Goal: Task Accomplishment & Management: Use online tool/utility

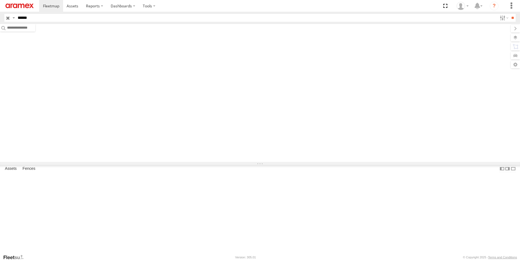
type input "******"
click at [510, 14] on input "**" at bounding box center [513, 18] width 6 height 8
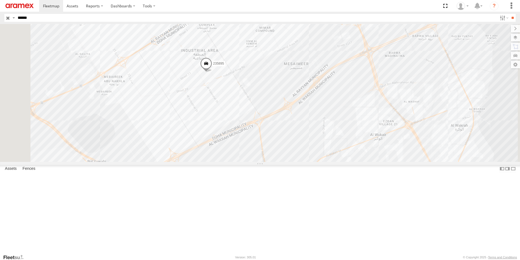
drag, startPoint x: 280, startPoint y: 147, endPoint x: 276, endPoint y: 50, distance: 97.2
click at [276, 50] on div "235895" at bounding box center [260, 93] width 520 height 138
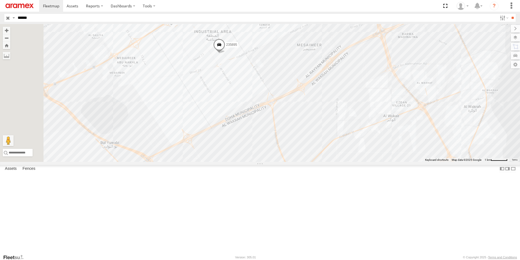
drag, startPoint x: 380, startPoint y: 80, endPoint x: 393, endPoint y: 61, distance: 22.6
click at [393, 61] on div "235895" at bounding box center [260, 93] width 520 height 138
click at [225, 53] on span at bounding box center [219, 46] width 12 height 15
click at [7, 15] on input "button" at bounding box center [7, 18] width 7 height 8
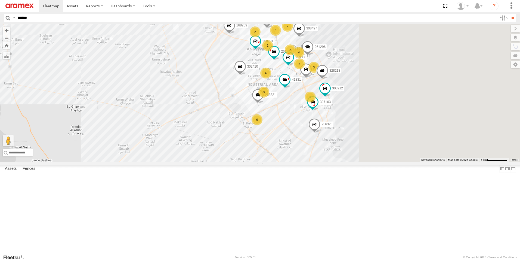
drag, startPoint x: 399, startPoint y: 229, endPoint x: 289, endPoint y: 194, distance: 115.2
click at [289, 162] on div "256320 26884 303967 304072 2 240892 4 2 2 3 3 4 258781 5 307163 3 263821 261832…" at bounding box center [260, 93] width 520 height 138
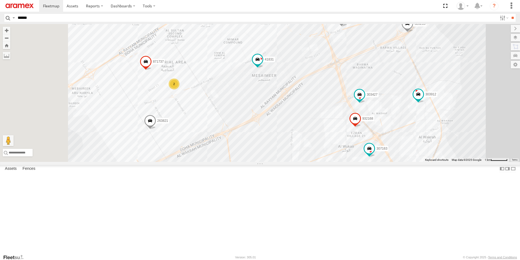
drag, startPoint x: 205, startPoint y: 109, endPoint x: 270, endPoint y: 167, distance: 86.7
click at [270, 162] on div "256320 26884 303967 304072 240892 258781 307163 263821 261832 179231 328213 270…" at bounding box center [260, 93] width 520 height 138
click at [180, 89] on div "2" at bounding box center [174, 83] width 11 height 11
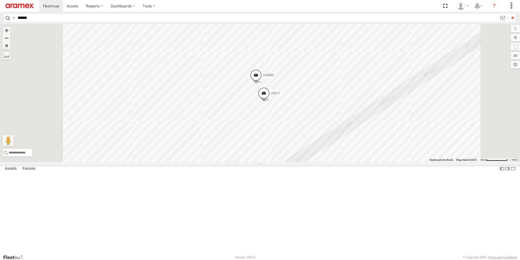
click at [270, 102] on span at bounding box center [264, 94] width 12 height 15
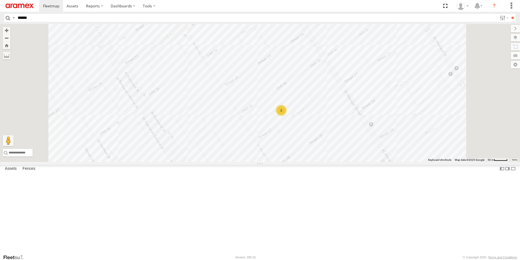
drag, startPoint x: 384, startPoint y: 100, endPoint x: 368, endPoint y: 141, distance: 44.4
click at [368, 141] on div "256320 26884 303967 304072 240892 258781 307163 263821 261832 179231 328213 270…" at bounding box center [260, 93] width 520 height 138
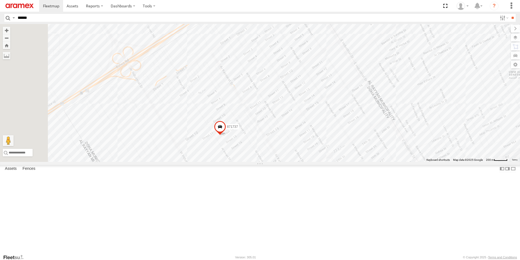
drag, startPoint x: 369, startPoint y: 99, endPoint x: 408, endPoint y: 179, distance: 89.8
click at [408, 162] on div "256320 26884 303967 304072 240892 258781 307163 263821 261832 179231 328213 270…" at bounding box center [260, 93] width 520 height 138
click at [239, 78] on div "256320 26884 303967 304072 240892 258781 307163 263821 261832 179231 328213 270…" at bounding box center [260, 93] width 520 height 138
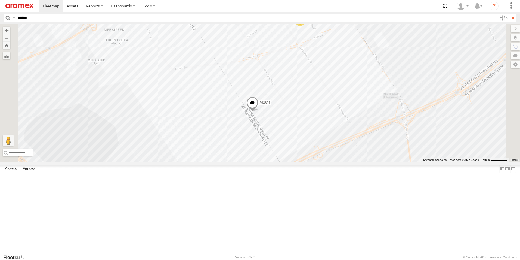
drag, startPoint x: 275, startPoint y: 117, endPoint x: 317, endPoint y: 43, distance: 84.9
click at [317, 43] on div "256320 26884 303967 304072 240892 258781 307163 263821 261832 179231 328213 270…" at bounding box center [260, 93] width 520 height 138
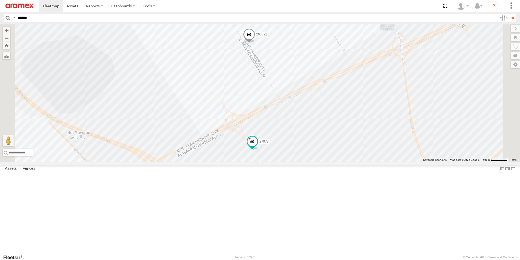
drag, startPoint x: 416, startPoint y: 221, endPoint x: 413, endPoint y: 154, distance: 67.3
click at [413, 154] on div "256320 26884 303967 304072 240892 258781 307163 263821 261832 179231 328213 270…" at bounding box center [260, 93] width 520 height 138
click at [249, 177] on div "4" at bounding box center [243, 171] width 11 height 11
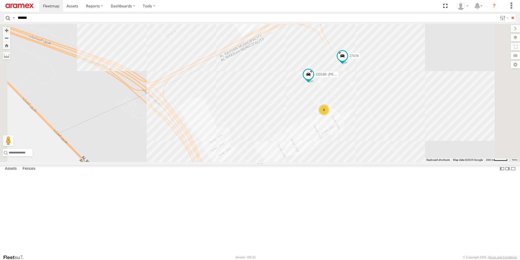
drag, startPoint x: 458, startPoint y: 191, endPoint x: 408, endPoint y: 227, distance: 60.8
click at [409, 162] on div "256320 26884 303967 304072 240892 258781 307163 263821 261832 179231 328213 270…" at bounding box center [260, 93] width 520 height 138
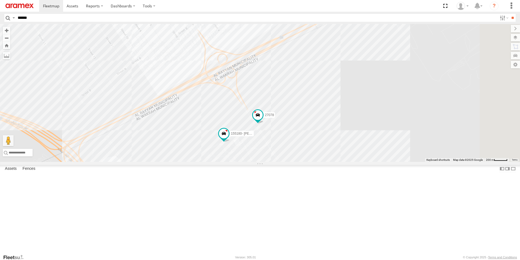
drag, startPoint x: 439, startPoint y: 106, endPoint x: 430, endPoint y: 138, distance: 32.8
click at [430, 138] on div "256320 26884 303967 304072 240892 258781 307163 263821 261832 179231 328213 270…" at bounding box center [260, 93] width 520 height 138
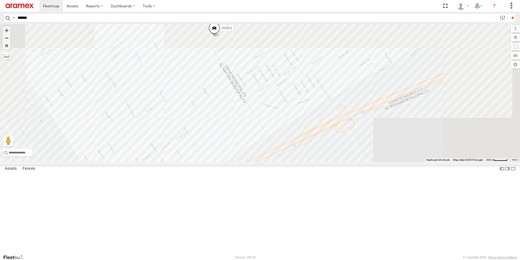
drag, startPoint x: 430, startPoint y: 138, endPoint x: 411, endPoint y: 214, distance: 78.8
click at [411, 162] on div "256320 26884 303967 304072 240892 258781 307163 263821 261832 179231 328213 270…" at bounding box center [260, 93] width 520 height 138
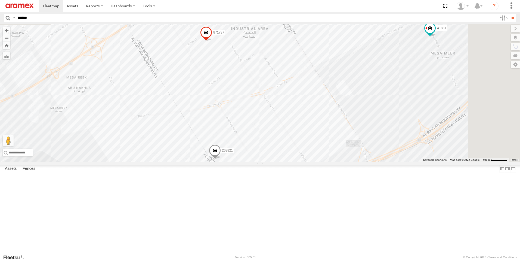
drag, startPoint x: 347, startPoint y: 96, endPoint x: 327, endPoint y: 205, distance: 110.8
click at [327, 162] on div "256320 26884 303967 304072 240892 258781 307163 263821 261832 179231 328213 270…" at bounding box center [260, 93] width 520 height 138
click at [267, 78] on div "2" at bounding box center [261, 72] width 11 height 11
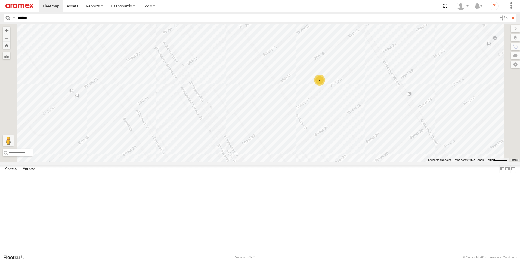
drag, startPoint x: 392, startPoint y: 61, endPoint x: 309, endPoint y: 164, distance: 133.1
click at [309, 162] on div "256320 26884 303967 304072 240892 258781 307163 263821 261832 179231 328213 270…" at bounding box center [260, 93] width 520 height 138
drag, startPoint x: 377, startPoint y: 95, endPoint x: 360, endPoint y: 155, distance: 62.6
click at [360, 155] on div "256320 26884 303967 304072 240892 258781 307163 263821 261832 179231 328213 270…" at bounding box center [260, 93] width 520 height 138
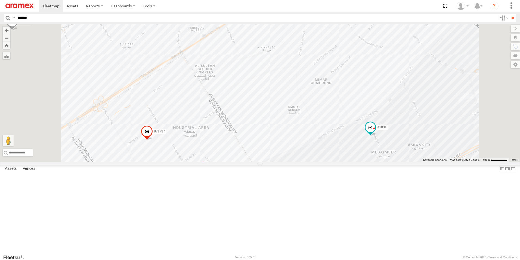
click at [211, 19] on input "******" at bounding box center [257, 18] width 482 height 8
type input "***"
click at [510, 14] on input "**" at bounding box center [513, 18] width 6 height 8
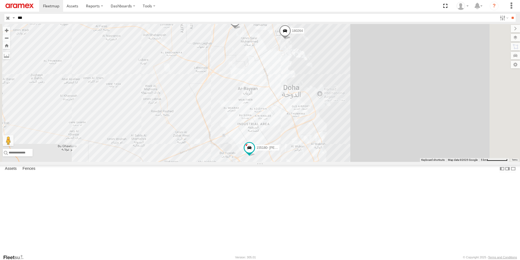
click at [291, 39] on span at bounding box center [285, 32] width 12 height 15
click at [390, 93] on div "180264 155180- Salman 180432 180264 DOH Lusail area 25.40295 , 51.51458 East 26…" at bounding box center [260, 93] width 520 height 138
click at [241, 29] on span at bounding box center [235, 21] width 12 height 15
click at [291, 39] on span at bounding box center [285, 32] width 12 height 15
click at [414, 88] on div "180264 155180- Salman 180432 180264 DOH Lusail area 25.40295 , 51.51458 East 26…" at bounding box center [260, 93] width 520 height 138
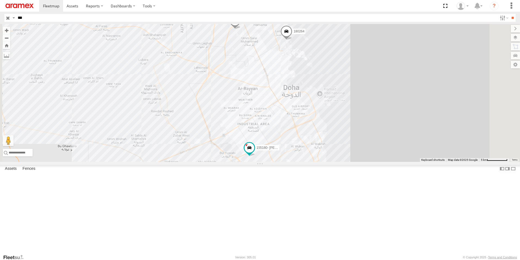
click at [10, 18] on input "button" at bounding box center [7, 18] width 7 height 8
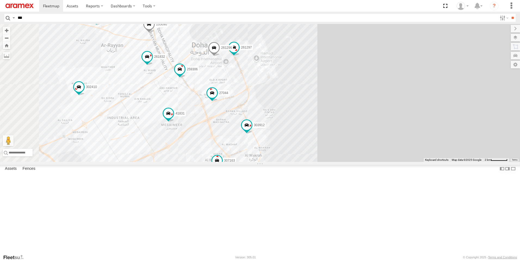
drag, startPoint x: 326, startPoint y: 183, endPoint x: 419, endPoint y: 130, distance: 107.4
click at [419, 130] on div "240892 256320 307163 261297 261832 332531 179231 308330 27016 41831 261296 2704…" at bounding box center [260, 93] width 520 height 138
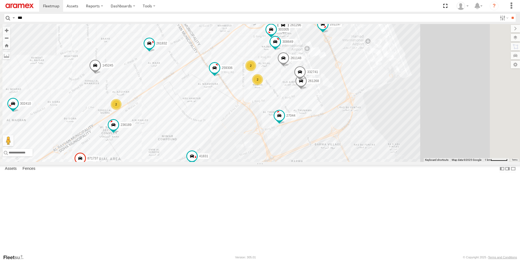
drag, startPoint x: 342, startPoint y: 83, endPoint x: 322, endPoint y: 149, distance: 69.1
click at [323, 149] on div "240892 256320 307163 261297 261832 332531 179231 308330 27016 41831 261296 2704…" at bounding box center [260, 93] width 520 height 138
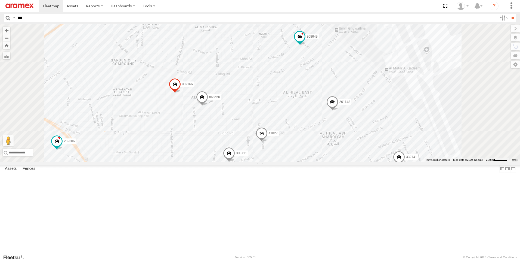
click at [338, 110] on span at bounding box center [333, 103] width 12 height 15
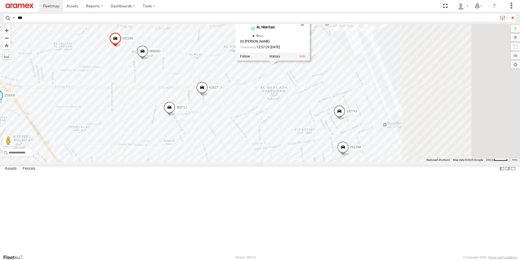
drag, startPoint x: 502, startPoint y: 157, endPoint x: 443, endPoint y: 111, distance: 75.3
click at [443, 111] on div "240892 256320 307163 261297 261832 332531 179231 308330 27016 41831 261296 2704…" at bounding box center [260, 93] width 520 height 138
click at [454, 123] on div "240892 256320 307163 261297 261832 332531 179231 308330 27016 41831 261296 2704…" at bounding box center [260, 93] width 520 height 138
